Goal: Task Accomplishment & Management: Manage account settings

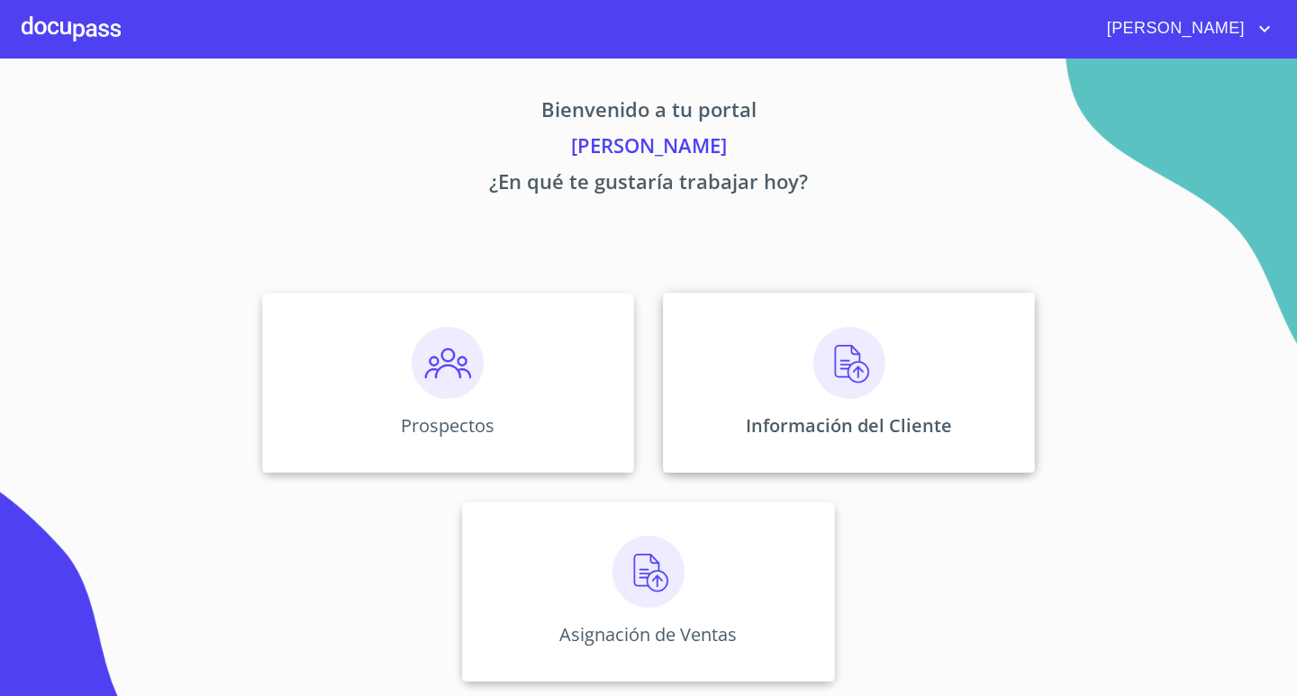
click at [865, 395] on img at bounding box center [849, 363] width 72 height 72
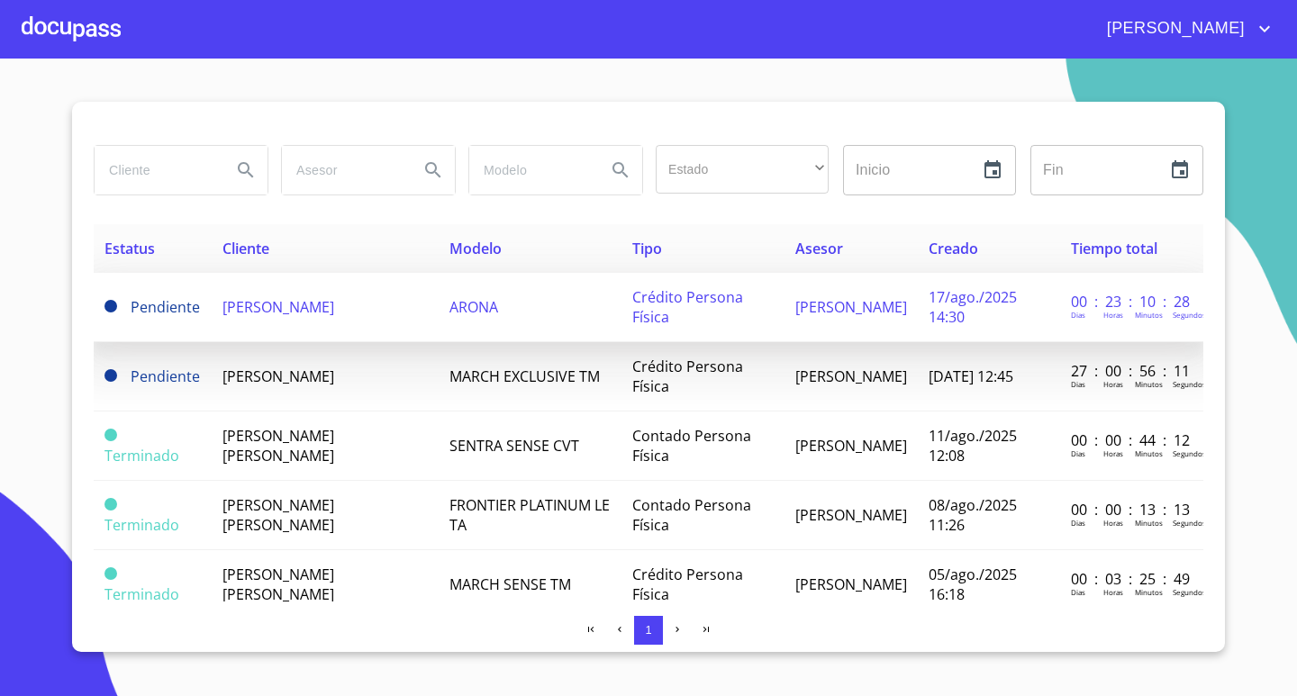
click at [252, 305] on span "[PERSON_NAME]" at bounding box center [279, 307] width 112 height 20
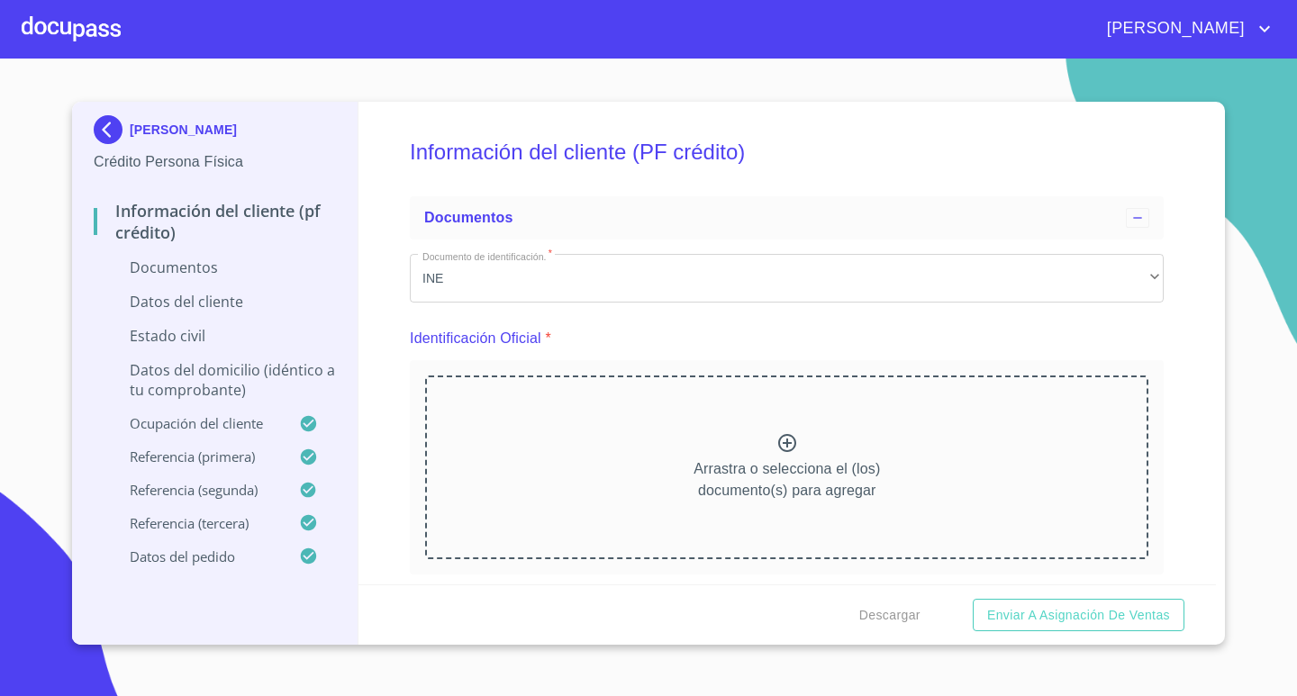
click at [175, 123] on p "[PERSON_NAME]" at bounding box center [183, 130] width 107 height 14
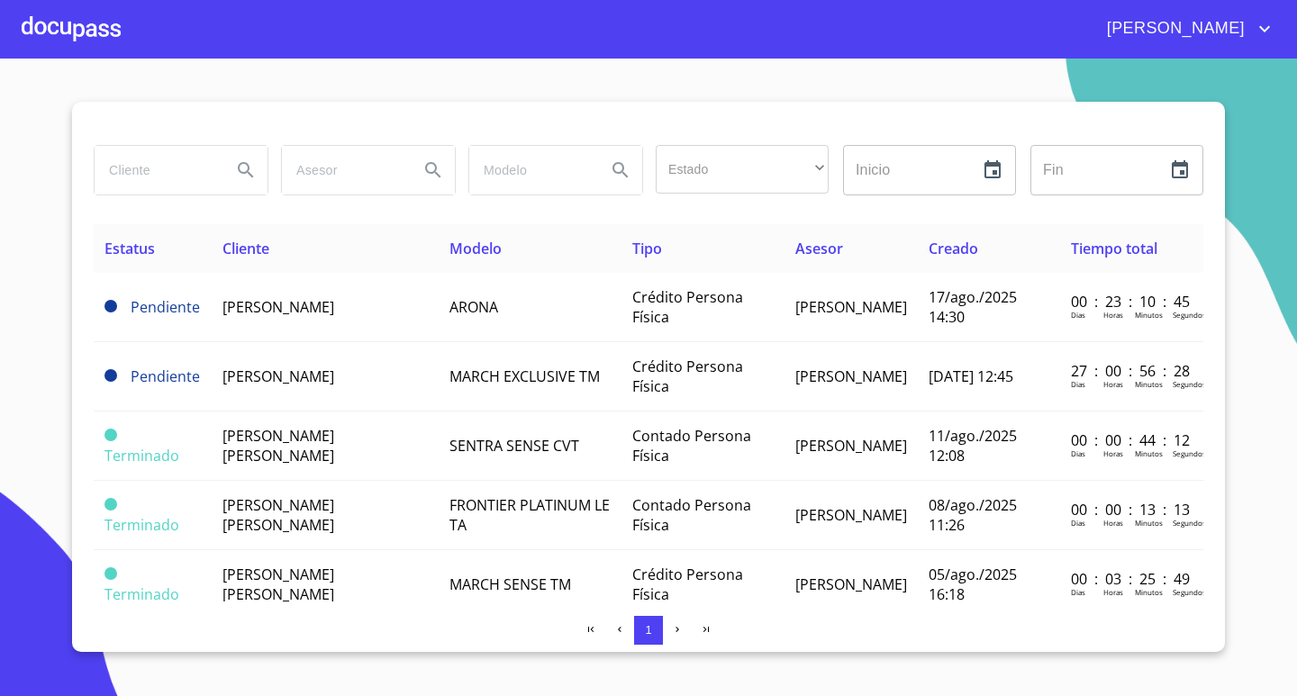
click at [91, 24] on div at bounding box center [71, 29] width 99 height 58
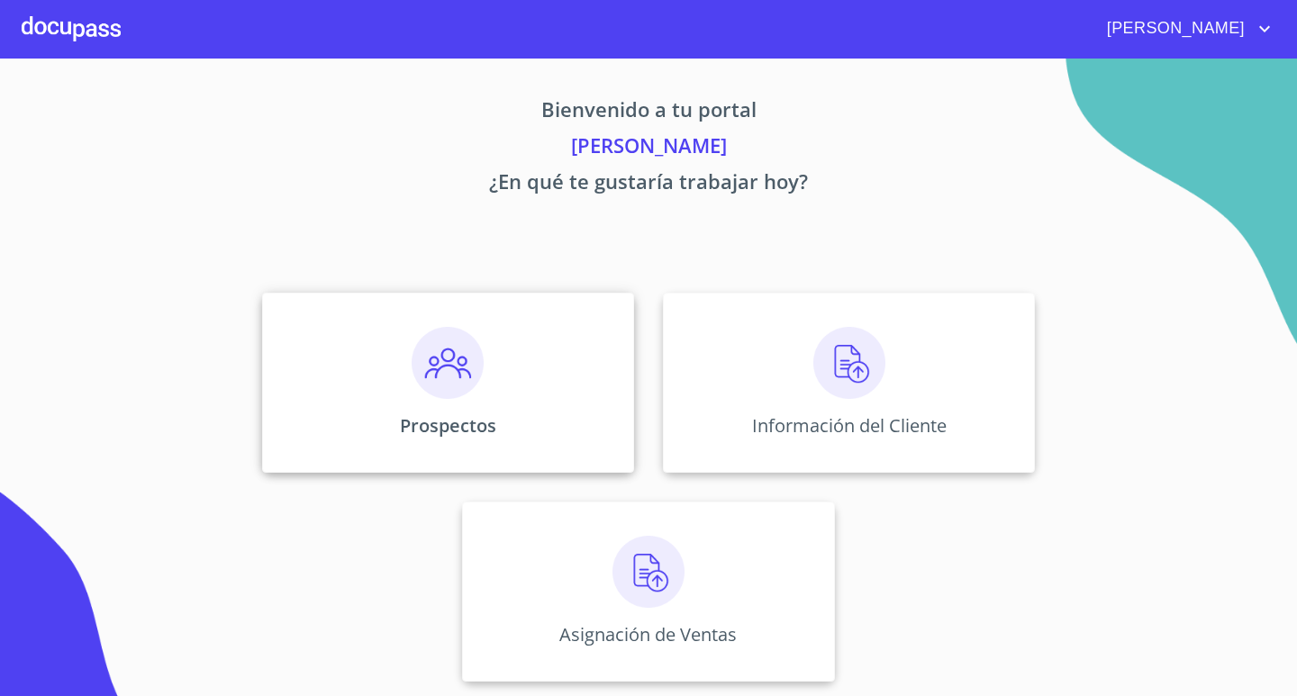
click at [466, 377] on img at bounding box center [448, 363] width 72 height 72
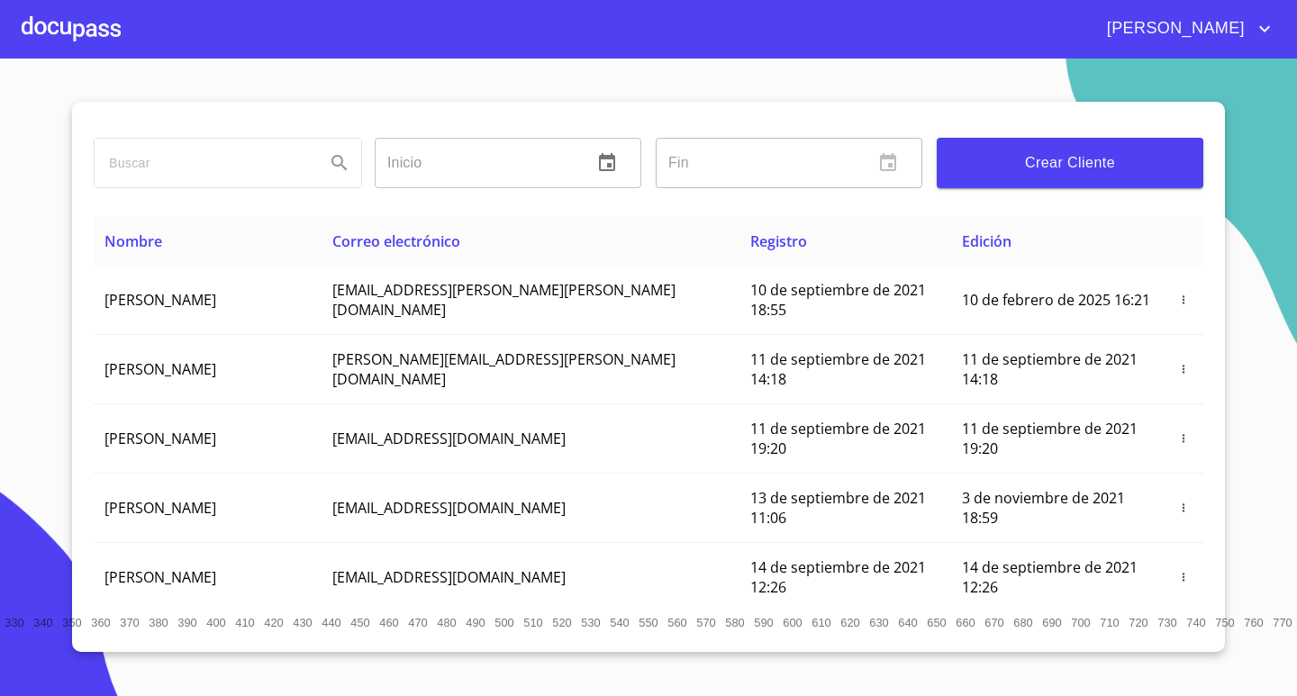
click at [74, 17] on div at bounding box center [71, 29] width 99 height 58
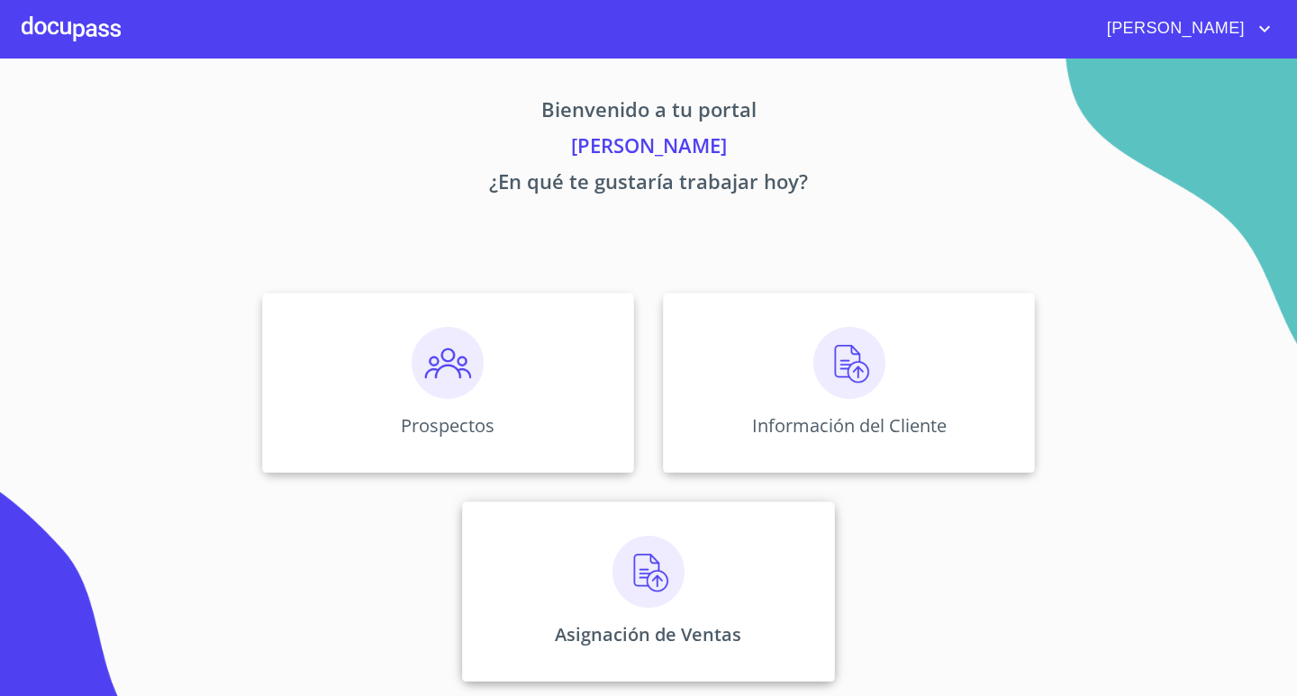
click at [638, 568] on img at bounding box center [649, 572] width 72 height 72
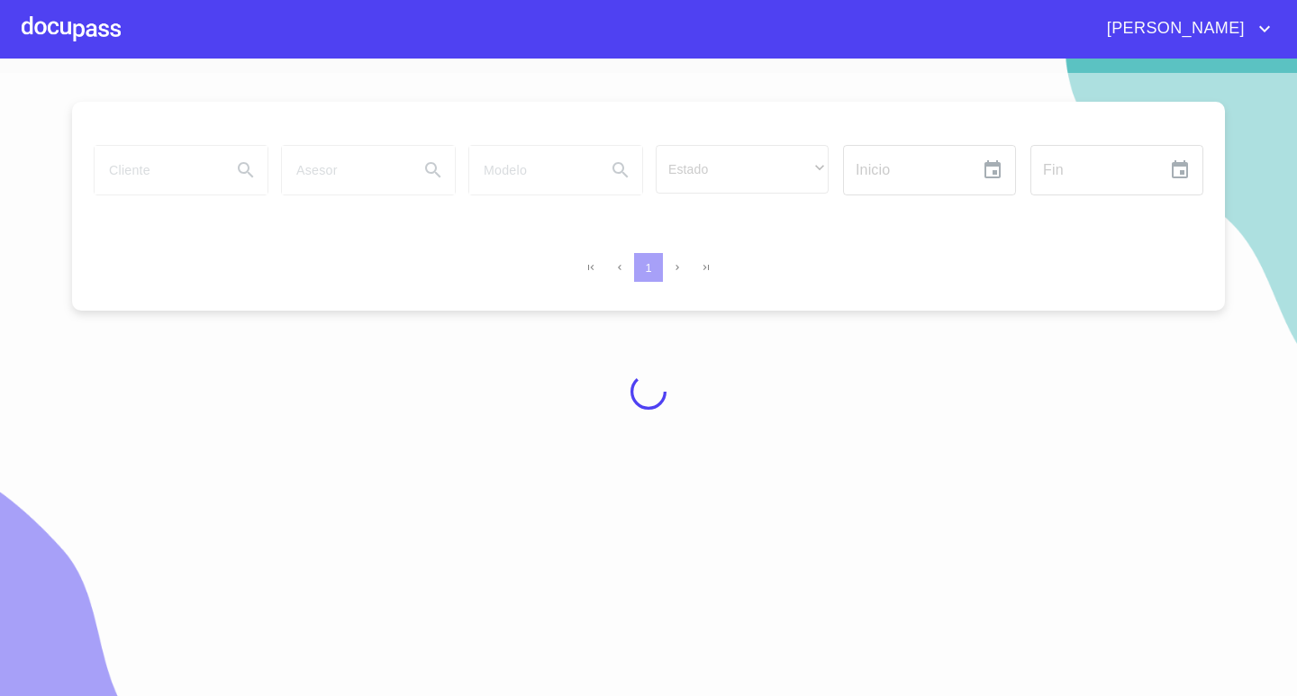
click at [132, 17] on div "[PERSON_NAME]" at bounding box center [698, 28] width 1155 height 29
click at [85, 28] on div at bounding box center [71, 29] width 99 height 58
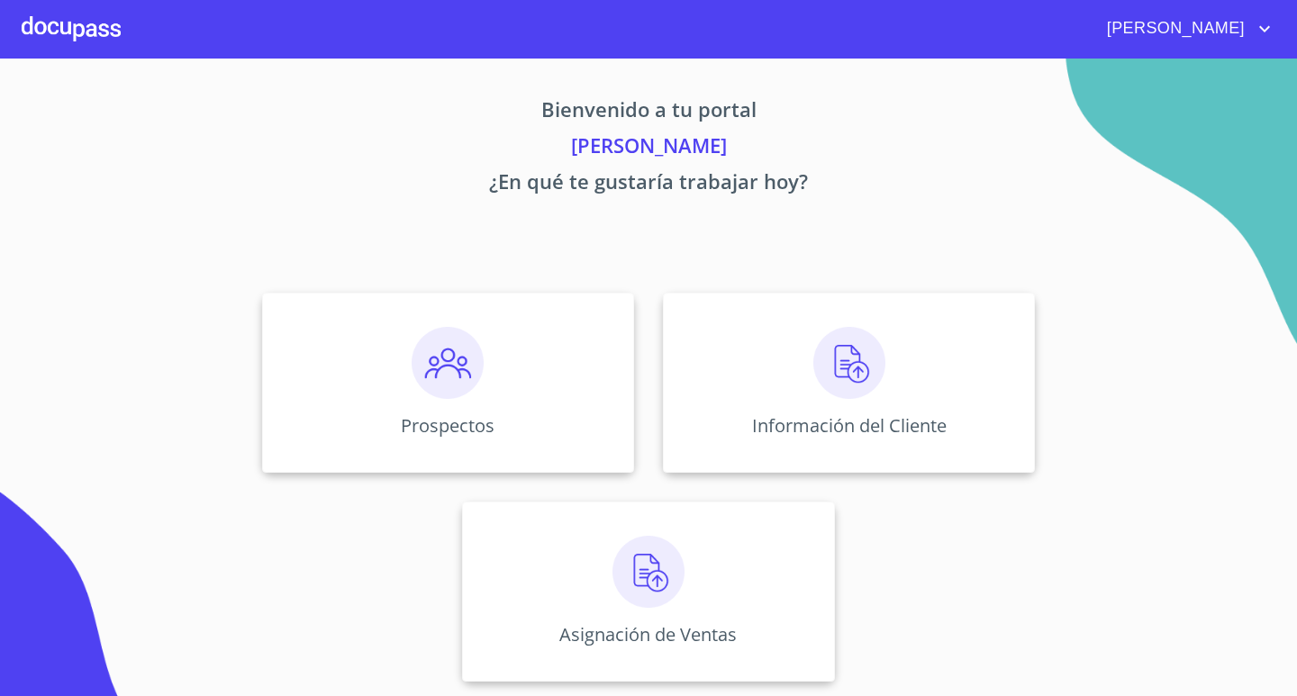
click at [868, 380] on img at bounding box center [849, 363] width 72 height 72
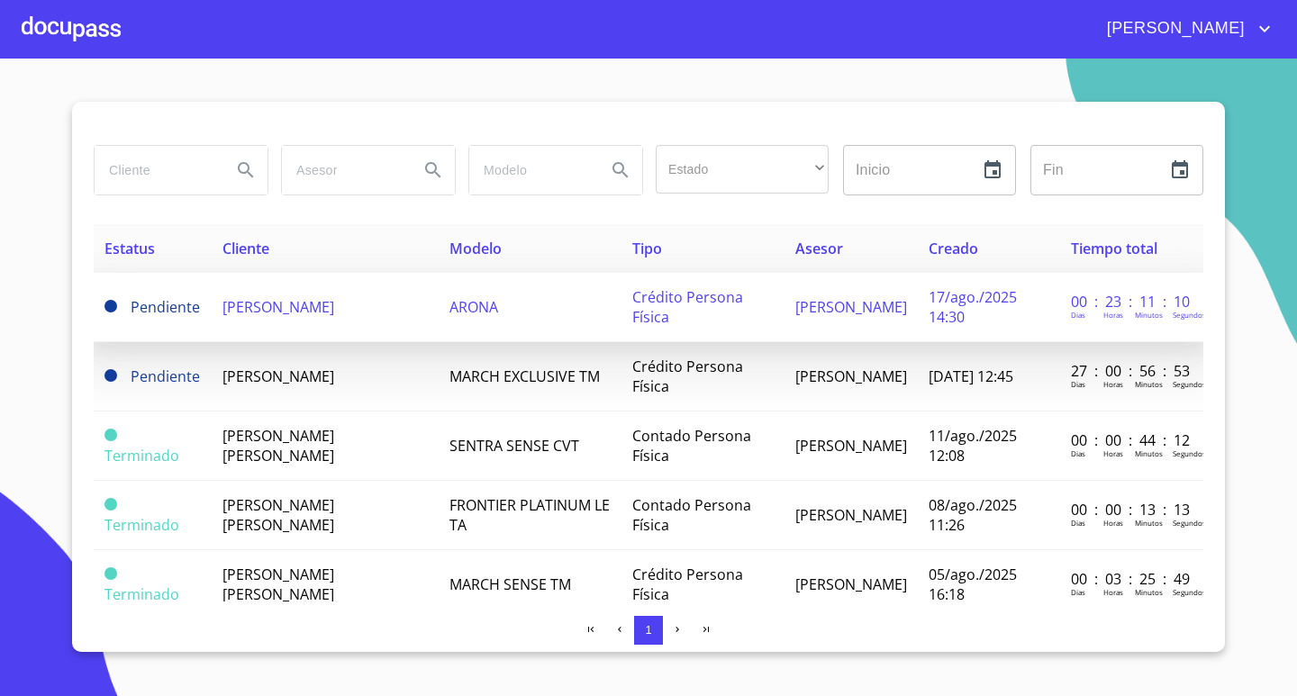
click at [289, 305] on span "[PERSON_NAME]" at bounding box center [279, 307] width 112 height 20
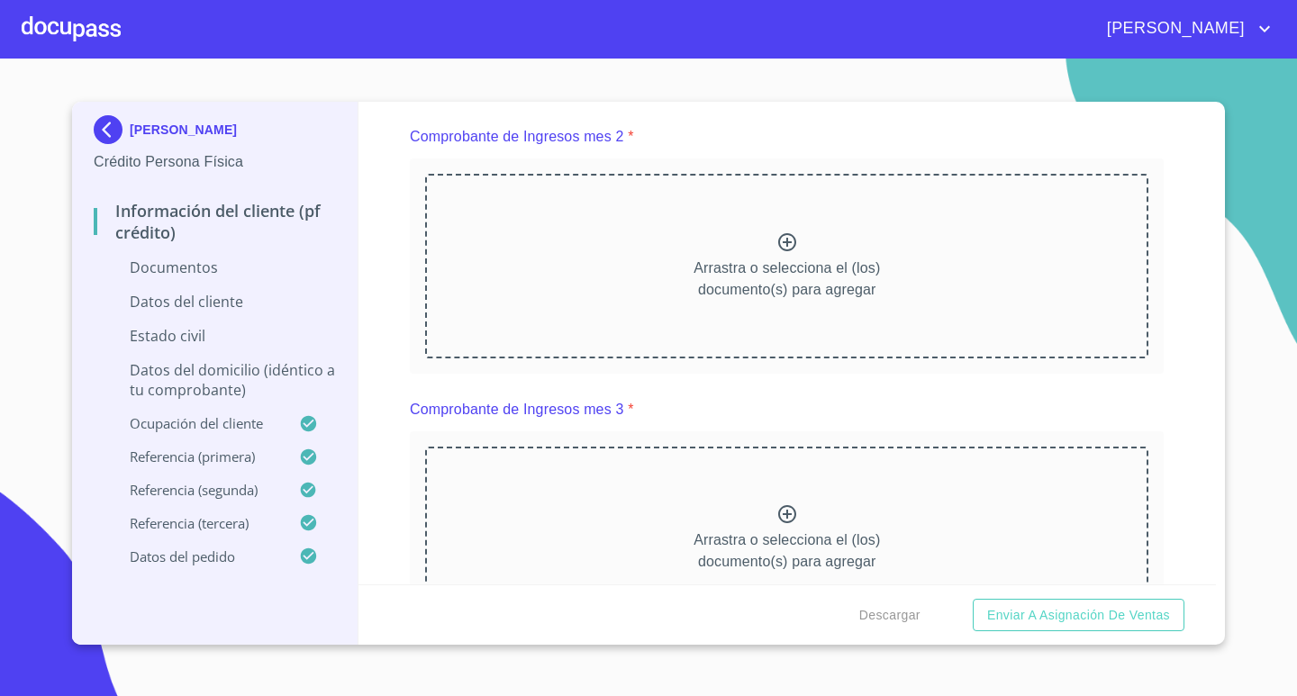
scroll to position [811, 0]
